Goal: Information Seeking & Learning: Understand process/instructions

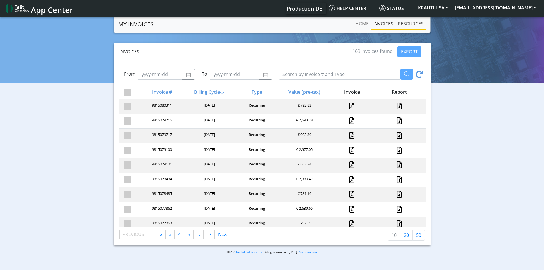
click at [404, 20] on link "RESOURCES" at bounding box center [411, 23] width 30 height 11
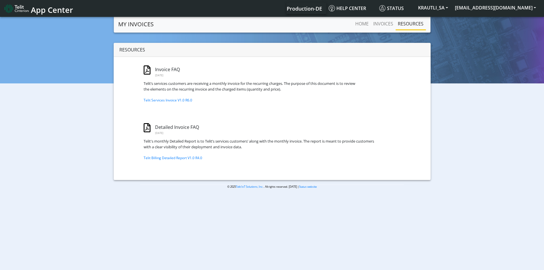
drag, startPoint x: 310, startPoint y: 85, endPoint x: 328, endPoint y: 103, distance: 25.5
click at [328, 103] on div "Invoice FAQ [DATE] Telit’s services customers are receiving a monthly invoice f…" at bounding box center [233, 93] width 248 height 73
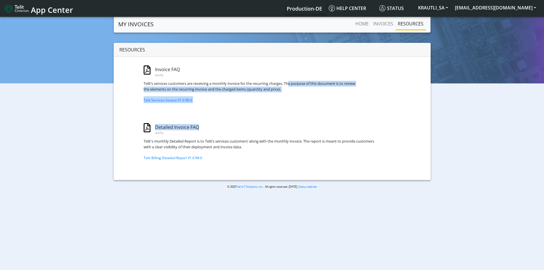
click at [328, 103] on div "Invoice FAQ [DATE] Telit’s services customers are receiving a monthly invoice f…" at bounding box center [233, 93] width 248 height 73
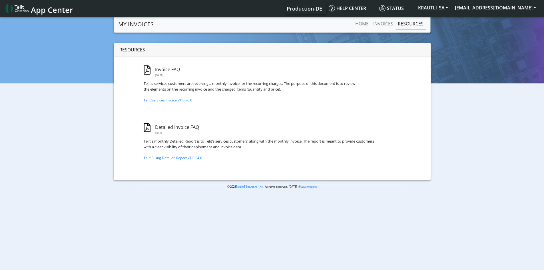
drag, startPoint x: 266, startPoint y: 80, endPoint x: 303, endPoint y: 101, distance: 41.7
click at [303, 101] on div "Invoice FAQ [DATE] Telit’s services customers are receiving a monthly invoice f…" at bounding box center [259, 85] width 248 height 36
click at [386, 20] on link "INVOICES" at bounding box center [383, 23] width 25 height 11
